Goal: Task Accomplishment & Management: Use online tool/utility

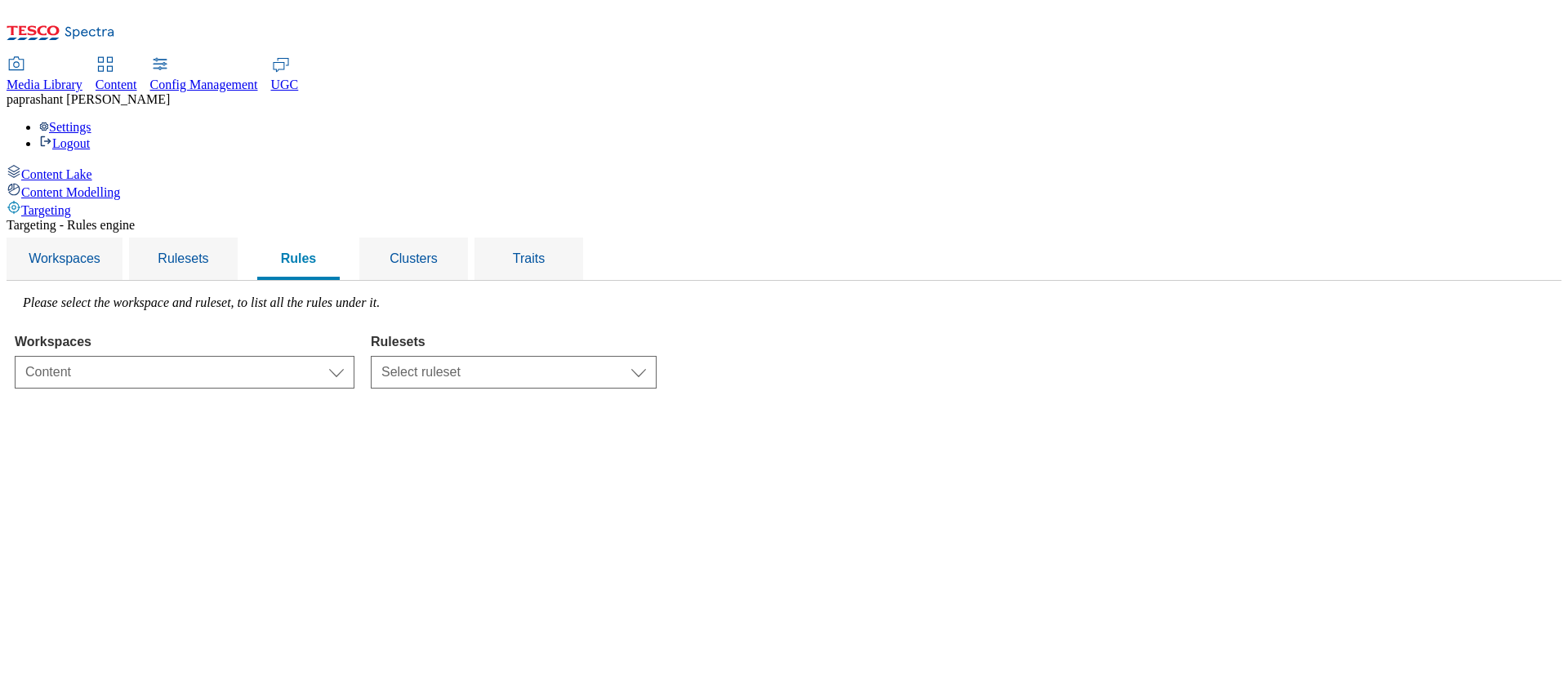
select select "f510054f-adaa-4692-b570-80fa3897127a"
click at [595, 356] on select "Select ruleset CZ SK HU IE ROI TEST UK clubcard-roi clubcard-website customer-e…" at bounding box center [514, 372] width 286 height 32
select select "bde44e9c-9e43-4b27-a094-1064b7d43f1b"
click at [576, 356] on select "Select ruleset CZ SK HU IE ROI TEST UK clubcard-roi clubcard-website customer-e…" at bounding box center [514, 372] width 286 height 32
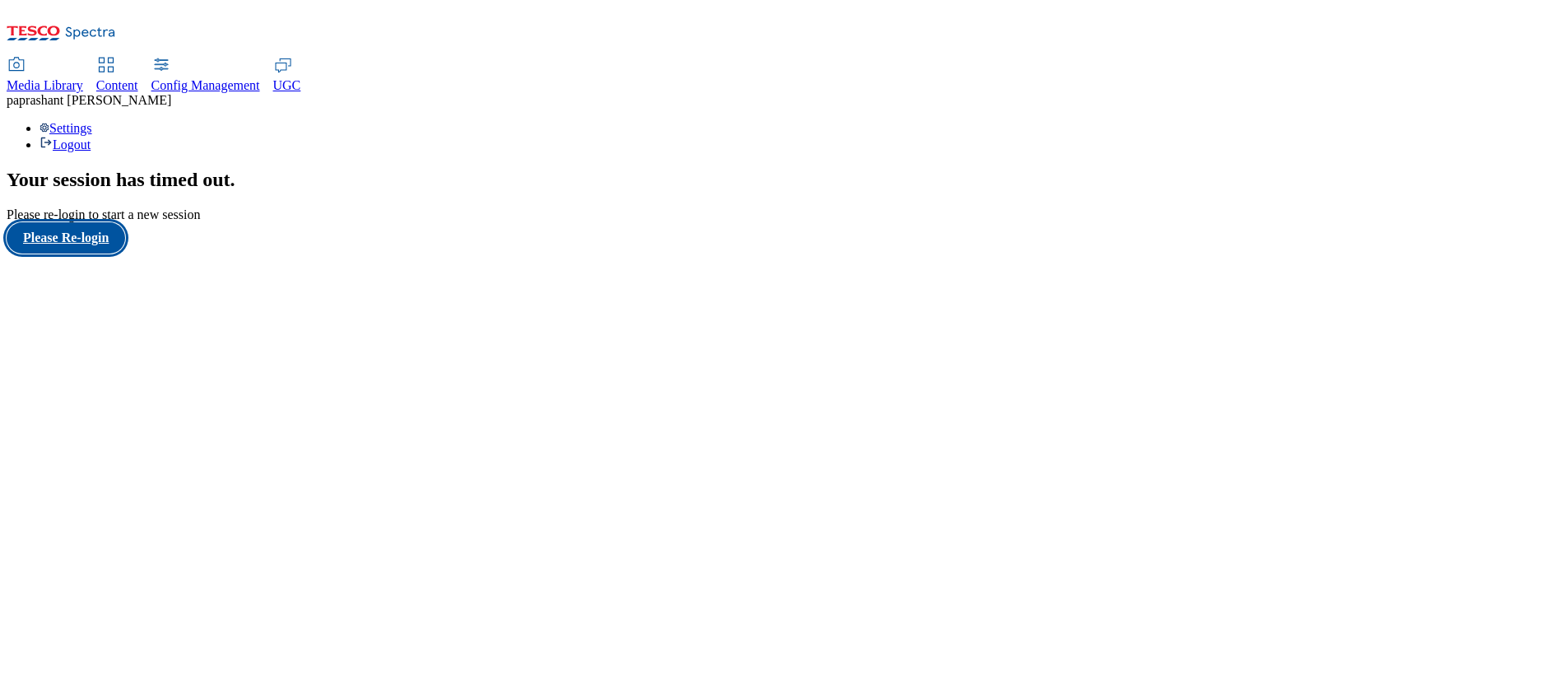
click at [118, 254] on button "Please Re-login" at bounding box center [65, 238] width 118 height 32
